Goal: Complete application form

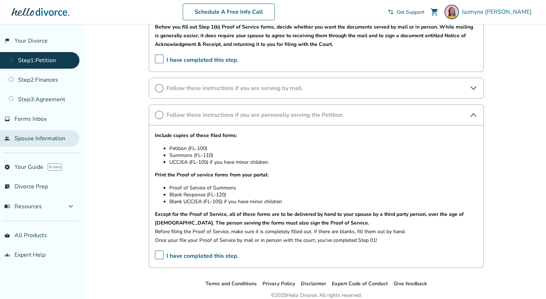
click at [51, 140] on link "people Spouse Information" at bounding box center [39, 138] width 79 height 17
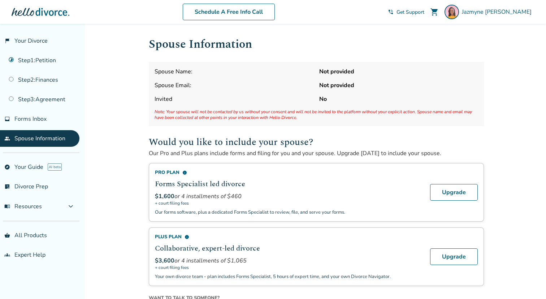
click at [346, 82] on strong "Not provided" at bounding box center [398, 85] width 159 height 8
click at [345, 89] on strong "Not provided" at bounding box center [398, 85] width 159 height 8
click at [328, 74] on strong "Not provided" at bounding box center [398, 72] width 159 height 8
click at [170, 74] on span "Spouse Name:" at bounding box center [234, 72] width 159 height 8
click at [30, 135] on link "people Spouse Information" at bounding box center [39, 138] width 79 height 17
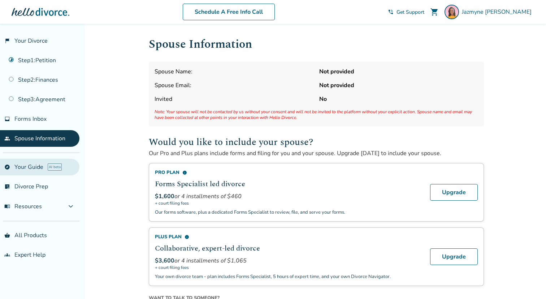
click at [43, 165] on link "explore Your Guide AI beta" at bounding box center [39, 167] width 79 height 17
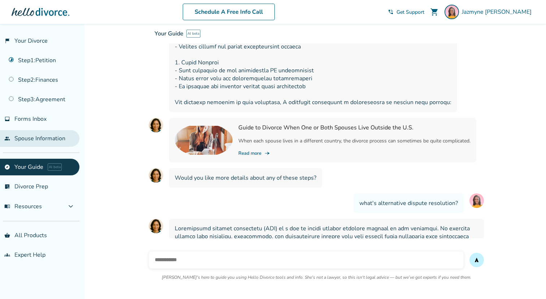
scroll to position [1501, 0]
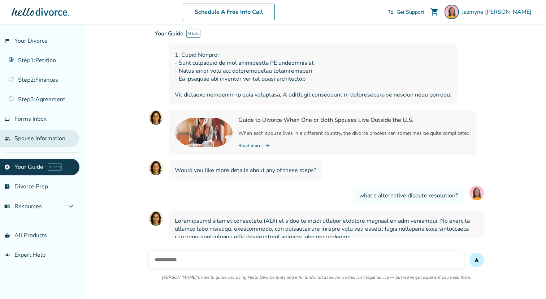
click at [36, 138] on link "people Spouse Information" at bounding box center [39, 138] width 79 height 17
